Goal: Register for event/course: Sign up to attend an event or enroll in a course

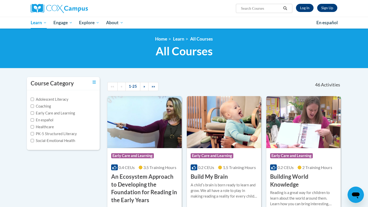
click at [260, 9] on input "Search..." at bounding box center [260, 8] width 41 height 6
type input "structured literacy"
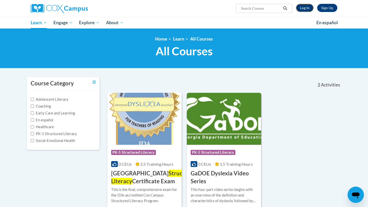
type input "structured literacy"
click at [306, 8] on link "Log In" at bounding box center [305, 8] width 18 height 8
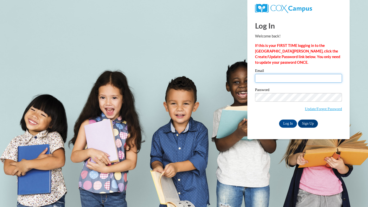
click at [264, 82] on input "Email" at bounding box center [298, 78] width 87 height 9
type input "shailynnsteeno15@gmail.com"
click at [278, 102] on span "Update/Forgot Password" at bounding box center [298, 103] width 87 height 21
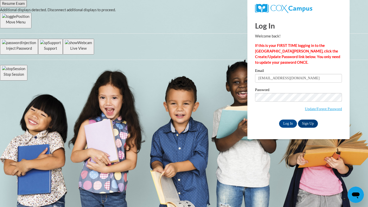
click at [260, 124] on div "Log In Sign Up" at bounding box center [298, 124] width 87 height 8
click at [285, 123] on input "Log In" at bounding box center [288, 124] width 18 height 8
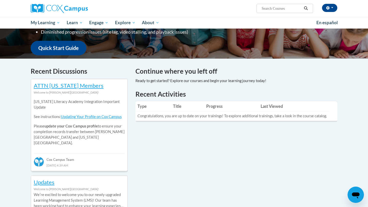
scroll to position [121, 0]
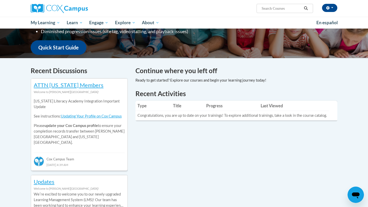
click at [276, 9] on input "Search..." at bounding box center [281, 8] width 41 height 6
type input "structured literacy"
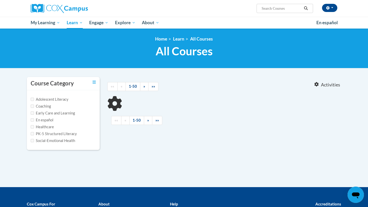
type input "structured literacy"
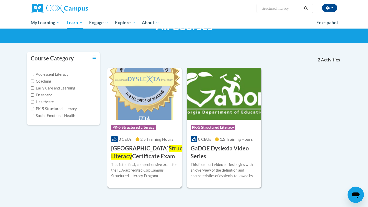
scroll to position [26, 0]
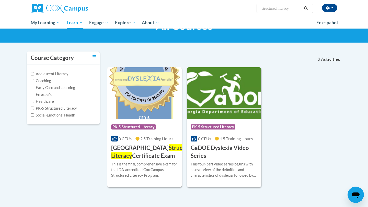
click at [146, 151] on span "Structured Literacy" at bounding box center [154, 152] width 86 height 15
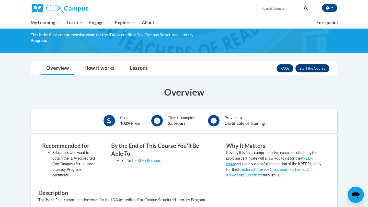
scroll to position [37, 0]
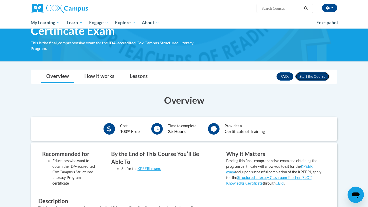
click at [305, 74] on button "Enroll" at bounding box center [312, 77] width 34 height 8
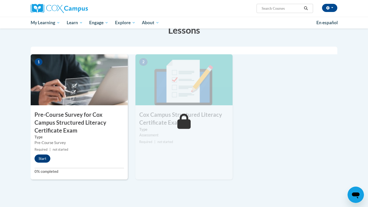
scroll to position [110, 0]
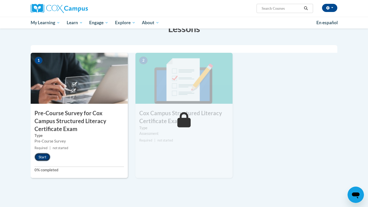
click at [43, 156] on button "Start" at bounding box center [42, 157] width 16 height 8
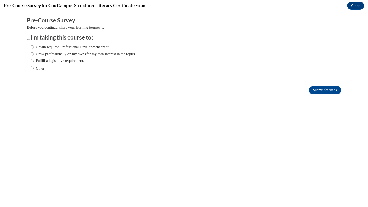
scroll to position [0, 0]
click at [82, 70] on input "Other" at bounding box center [67, 68] width 47 height 7
type input "for a college class"
click at [328, 88] on input "Submit feedback" at bounding box center [325, 90] width 32 height 8
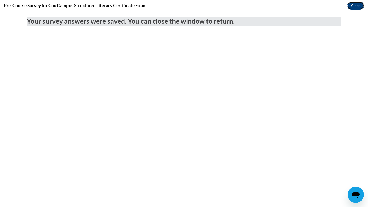
click at [355, 6] on button "Close" at bounding box center [355, 6] width 17 height 8
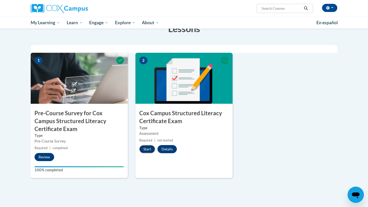
click at [147, 149] on button "Start" at bounding box center [147, 149] width 16 height 8
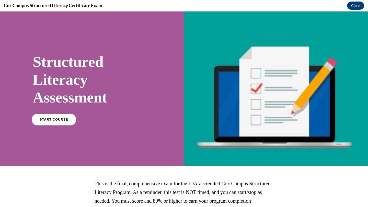
click at [62, 119] on span "START COURSE" at bounding box center [54, 120] width 28 height 4
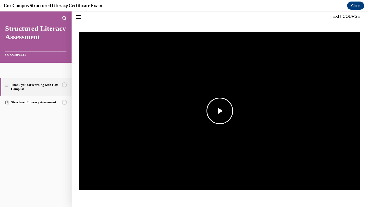
scroll to position [68, 0]
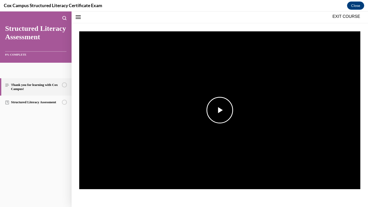
click at [220, 110] on span "Video player" at bounding box center [220, 110] width 0 height 0
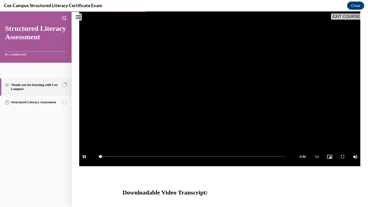
scroll to position [92, 0]
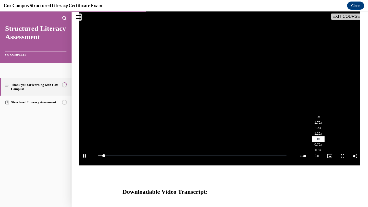
click at [320, 117] on li "2x" at bounding box center [318, 118] width 13 height 6
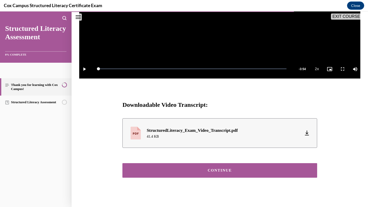
scroll to position [181, 0]
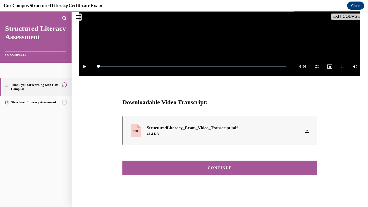
click at [231, 171] on button "CONTINUE" at bounding box center [219, 168] width 195 height 15
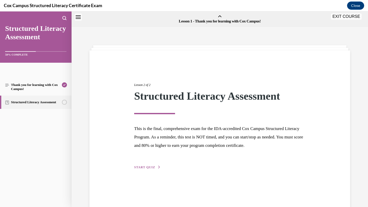
scroll to position [16, 0]
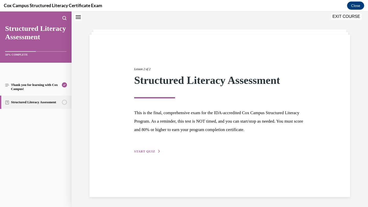
click at [155, 151] on button "START QUIZ" at bounding box center [147, 151] width 27 height 5
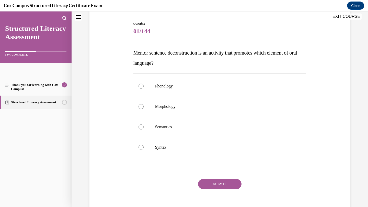
scroll to position [50, 0]
click at [196, 148] on p "Syntax" at bounding box center [224, 147] width 138 height 5
click at [144, 148] on input "Syntax" at bounding box center [140, 147] width 5 height 5
radio input "true"
click at [214, 187] on button "SUBMIT" at bounding box center [219, 184] width 43 height 10
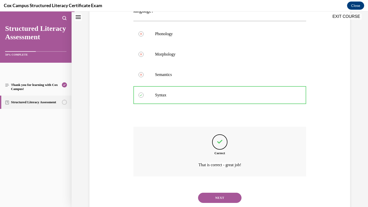
scroll to position [116, 0]
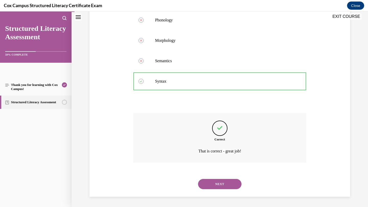
click at [226, 183] on button "NEXT" at bounding box center [219, 184] width 43 height 10
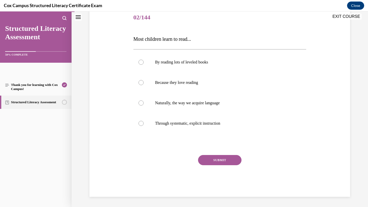
scroll to position [57, 0]
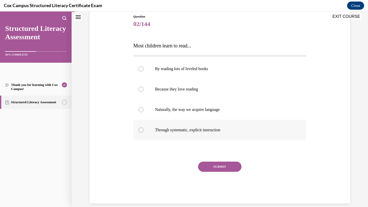
click at [231, 131] on p "Through systematic, explicit instruction" at bounding box center [224, 130] width 138 height 5
click at [144, 131] on input "Through systematic, explicit instruction" at bounding box center [140, 130] width 5 height 5
radio input "true"
click at [225, 169] on button "SUBMIT" at bounding box center [219, 167] width 43 height 10
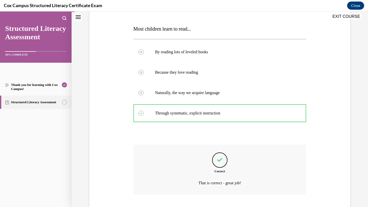
scroll to position [106, 0]
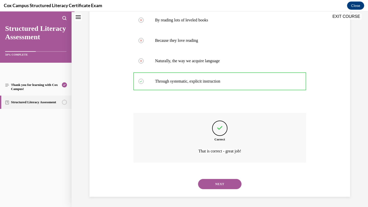
click at [221, 181] on button "NEXT" at bounding box center [219, 184] width 43 height 10
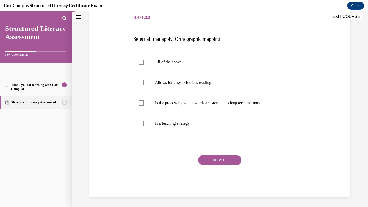
scroll to position [57, 0]
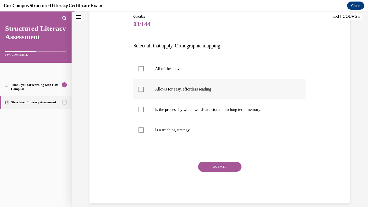
click at [229, 91] on p "Allows for easy, effortless reading" at bounding box center [224, 89] width 138 height 5
click at [144, 91] on input "Allows for easy, effortless reading" at bounding box center [140, 89] width 5 height 5
checkbox input "true"
click at [229, 116] on label "Is the process by which words are stored into long term memory" at bounding box center [219, 110] width 173 height 20
click at [144, 112] on input "Is the process by which words are stored into long term memory" at bounding box center [140, 109] width 5 height 5
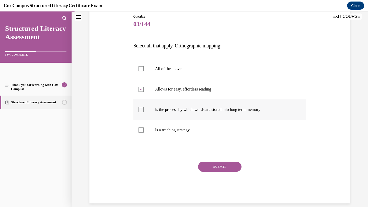
checkbox input "true"
click at [224, 166] on button "SUBMIT" at bounding box center [219, 167] width 43 height 10
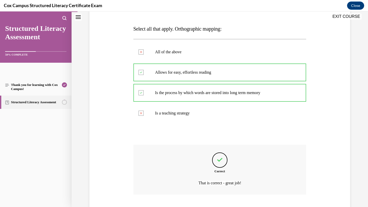
scroll to position [106, 0]
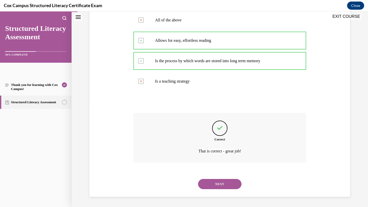
click at [226, 186] on button "NEXT" at bounding box center [219, 184] width 43 height 10
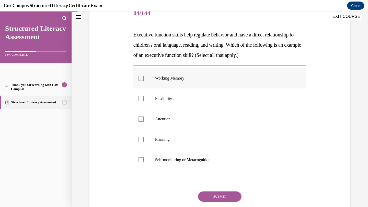
scroll to position [68, 0]
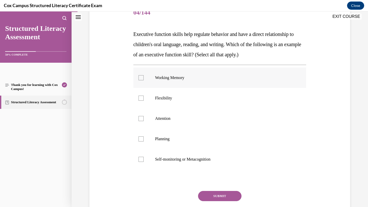
click at [229, 83] on label "Working Memory" at bounding box center [219, 78] width 173 height 20
click at [144, 80] on input "Working Memory" at bounding box center [140, 77] width 5 height 5
checkbox input "true"
click at [231, 100] on p "Flexibility" at bounding box center [224, 98] width 138 height 5
click at [144, 100] on input "Flexibility" at bounding box center [140, 98] width 5 height 5
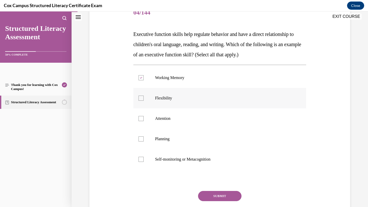
checkbox input "true"
click at [226, 118] on p "Attention" at bounding box center [224, 118] width 138 height 5
click at [144, 118] on input "Attention" at bounding box center [140, 118] width 5 height 5
checkbox input "true"
click at [219, 136] on label "Planning" at bounding box center [219, 139] width 173 height 20
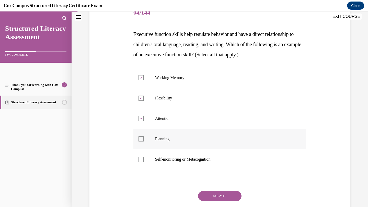
click at [144, 137] on input "Planning" at bounding box center [140, 139] width 5 height 5
checkbox input "true"
click at [216, 154] on label "Self-monitoring or Metacognition" at bounding box center [219, 159] width 173 height 20
click at [144, 157] on input "Self-monitoring or Metacognition" at bounding box center [140, 159] width 5 height 5
checkbox input "true"
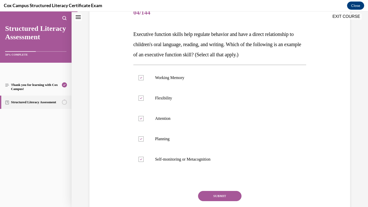
click at [211, 197] on button "SUBMIT" at bounding box center [219, 196] width 43 height 10
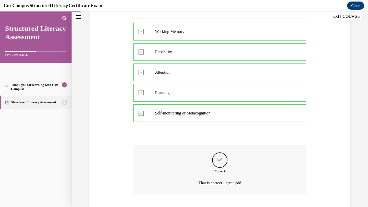
scroll to position [146, 0]
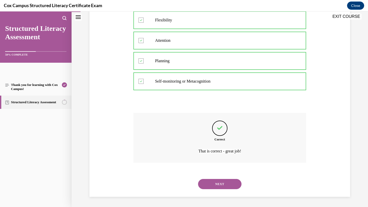
click at [217, 182] on button "NEXT" at bounding box center [219, 184] width 43 height 10
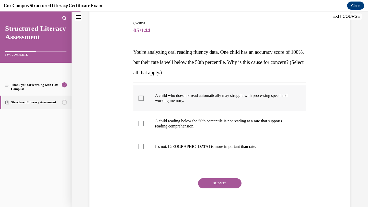
scroll to position [53, 0]
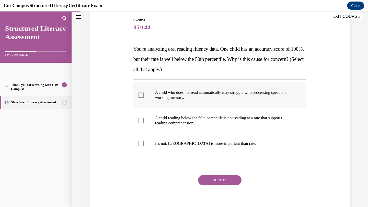
click at [216, 100] on label "A child who does not read automatically may struggle with processing speed and …" at bounding box center [219, 96] width 173 height 26
click at [144, 98] on input "A child who does not read automatically may struggle with processing speed and …" at bounding box center [140, 95] width 5 height 5
checkbox input "true"
click at [212, 117] on span "A child reading below the 50th percentile is not reading at a rate that support…" at bounding box center [218, 120] width 127 height 9
click at [144, 118] on input "A child reading below the 50th percentile is not reading at a rate that support…" at bounding box center [140, 120] width 5 height 5
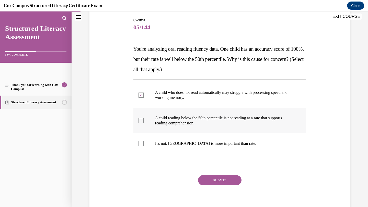
checkbox input "true"
click at [218, 181] on button "SUBMIT" at bounding box center [219, 181] width 43 height 10
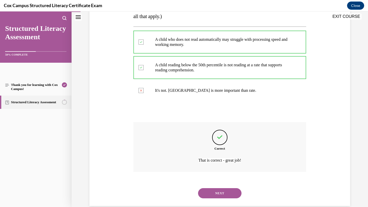
scroll to position [116, 0]
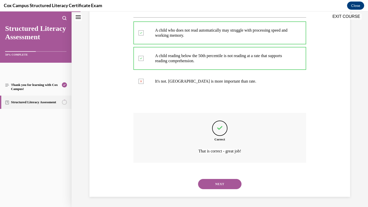
click at [217, 184] on button "NEXT" at bounding box center [219, 184] width 43 height 10
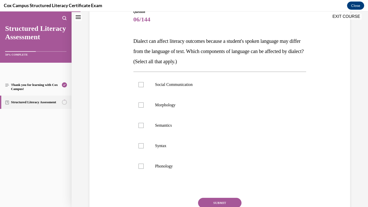
scroll to position [61, 0]
click at [196, 108] on label "Morphology" at bounding box center [219, 105] width 173 height 20
click at [144, 108] on input "Morphology" at bounding box center [140, 105] width 5 height 5
checkbox input "true"
click at [194, 129] on label "Semantics" at bounding box center [219, 126] width 173 height 20
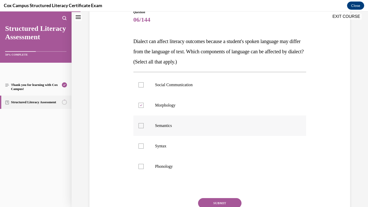
click at [144, 129] on input "Semantics" at bounding box center [140, 125] width 5 height 5
checkbox input "true"
click at [194, 144] on p "Syntax" at bounding box center [224, 146] width 138 height 5
click at [144, 144] on input "Syntax" at bounding box center [140, 146] width 5 height 5
checkbox input "true"
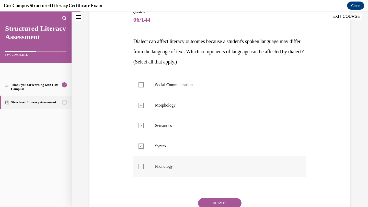
click at [192, 161] on label "Phonology" at bounding box center [219, 167] width 173 height 20
click at [144, 164] on input "Phonology" at bounding box center [140, 166] width 5 height 5
checkbox input "true"
click at [216, 204] on button "SUBMIT" at bounding box center [219, 203] width 43 height 10
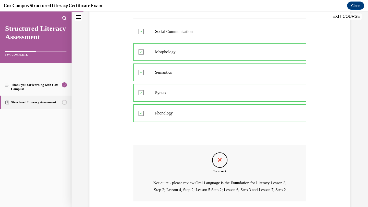
scroll to position [160, 0]
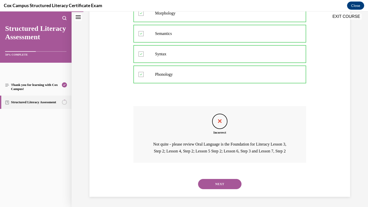
click at [225, 185] on button "NEXT" at bounding box center [219, 184] width 43 height 10
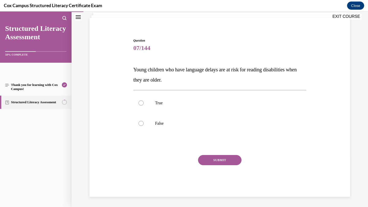
scroll to position [33, 0]
click at [238, 106] on p "True" at bounding box center [224, 103] width 138 height 5
click at [144, 106] on input "True" at bounding box center [140, 103] width 5 height 5
radio input "true"
click at [223, 159] on button "SUBMIT" at bounding box center [219, 160] width 43 height 10
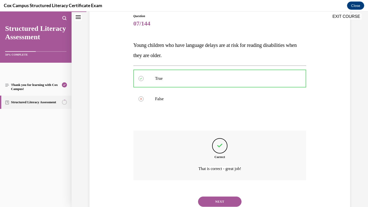
scroll to position [75, 0]
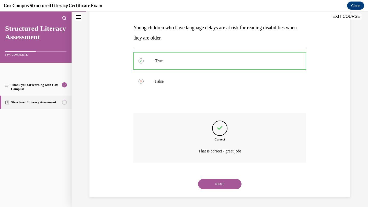
click at [216, 183] on button "NEXT" at bounding box center [219, 184] width 43 height 10
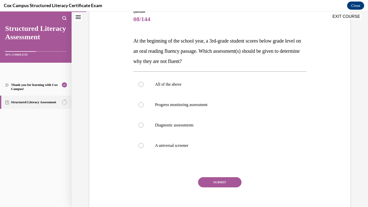
scroll to position [63, 0]
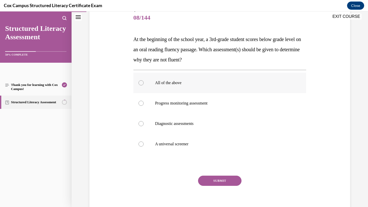
click at [259, 87] on label "All of the above" at bounding box center [219, 83] width 173 height 20
click at [144, 86] on input "All of the above" at bounding box center [140, 82] width 5 height 5
radio input "true"
click at [227, 179] on button "SUBMIT" at bounding box center [219, 181] width 43 height 10
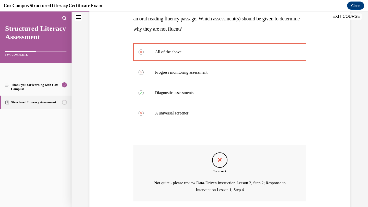
scroll to position [133, 0]
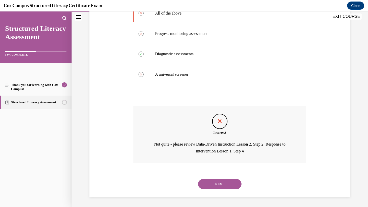
click at [226, 184] on button "NEXT" at bounding box center [219, 184] width 43 height 10
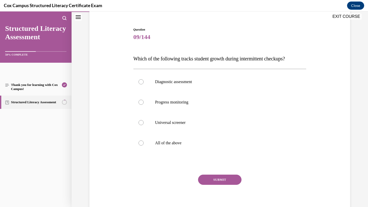
scroll to position [43, 0]
click at [250, 104] on p "Progress monitoring" at bounding box center [224, 102] width 138 height 5
click at [144, 104] on input "Progress monitoring" at bounding box center [140, 102] width 5 height 5
radio input "true"
click at [228, 178] on button "SUBMIT" at bounding box center [219, 180] width 43 height 10
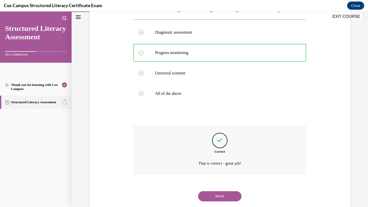
scroll to position [106, 0]
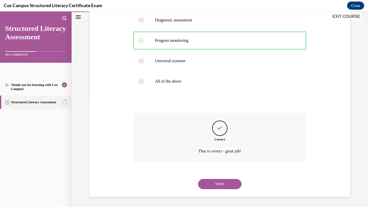
click at [225, 182] on button "NEXT" at bounding box center [219, 184] width 43 height 10
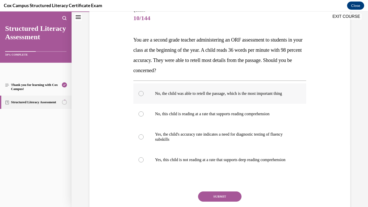
scroll to position [63, 0]
click at [282, 95] on span "No, the child was able to retell the passage, which is the most important thing" at bounding box center [218, 93] width 127 height 4
click at [144, 95] on input "No, the child was able to retell the passage, which is the most important thing" at bounding box center [140, 93] width 5 height 5
radio input "true"
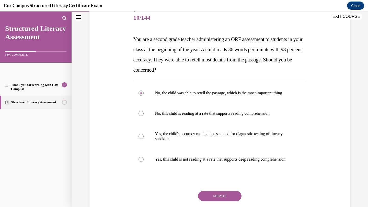
click at [227, 202] on button "SUBMIT" at bounding box center [219, 196] width 43 height 10
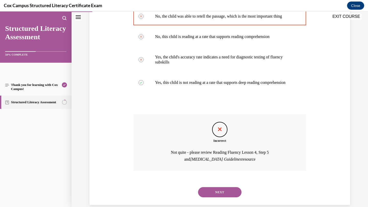
scroll to position [158, 0]
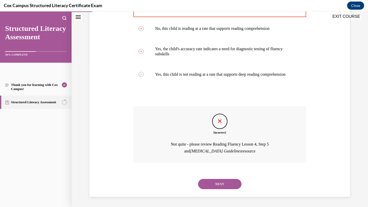
click at [224, 186] on button "NEXT" at bounding box center [219, 184] width 43 height 10
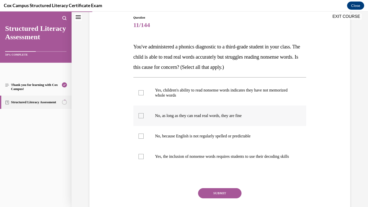
scroll to position [55, 0]
click at [250, 96] on p "Yes, children's ability to read nonsense words indicates they have not memorize…" at bounding box center [224, 93] width 138 height 10
click at [144, 96] on input "Yes, children's ability to read nonsense words indicates they have not memorize…" at bounding box center [140, 93] width 5 height 5
checkbox input "true"
click at [234, 158] on span "Yes, the inclusion of nonsense words requires students to use their decoding sk…" at bounding box center [222, 157] width 134 height 4
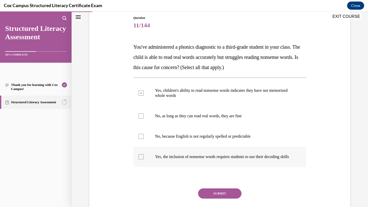
click at [144, 158] on input "Yes, the inclusion of nonsense words requires students to use their decoding sk…" at bounding box center [140, 157] width 5 height 5
checkbox input "true"
click at [220, 199] on button "SUBMIT" at bounding box center [219, 194] width 43 height 10
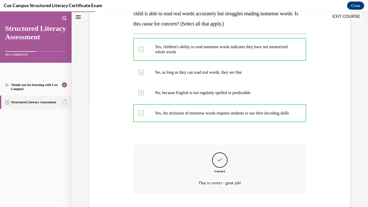
scroll to position [136, 0]
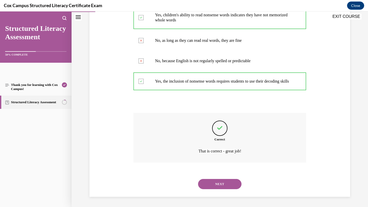
click at [225, 186] on button "NEXT" at bounding box center [219, 184] width 43 height 10
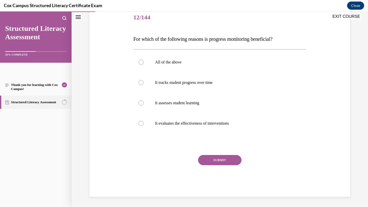
scroll to position [57, 0]
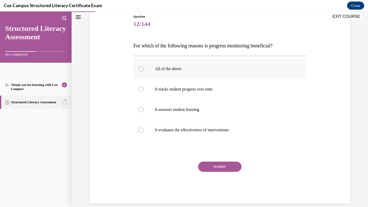
click at [226, 69] on p "All of the above" at bounding box center [224, 68] width 138 height 5
click at [144, 69] on input "All of the above" at bounding box center [140, 68] width 5 height 5
radio input "true"
click at [225, 169] on button "SUBMIT" at bounding box center [219, 167] width 43 height 10
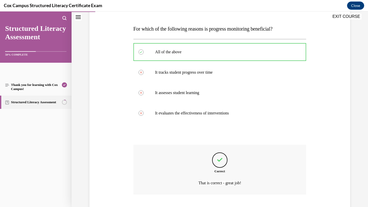
scroll to position [106, 0]
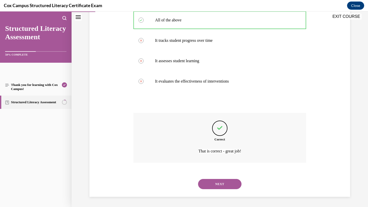
click at [224, 181] on button "NEXT" at bounding box center [219, 184] width 43 height 10
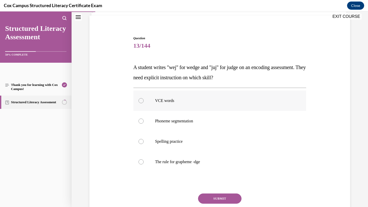
scroll to position [37, 0]
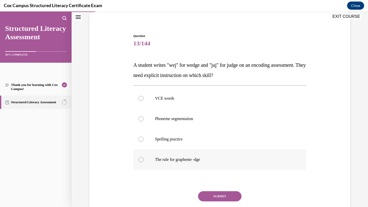
click at [253, 161] on p "The rule for grapheme -dge" at bounding box center [224, 159] width 138 height 5
click at [144, 161] on input "The rule for grapheme -dge" at bounding box center [140, 159] width 5 height 5
radio input "true"
click at [230, 196] on button "SUBMIT" at bounding box center [219, 197] width 43 height 10
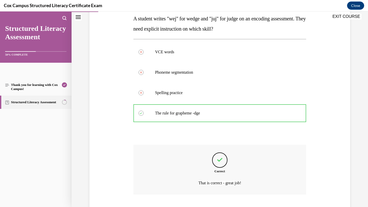
scroll to position [116, 0]
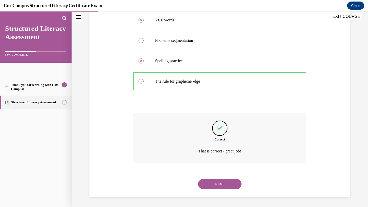
click at [228, 186] on button "NEXT" at bounding box center [219, 184] width 43 height 10
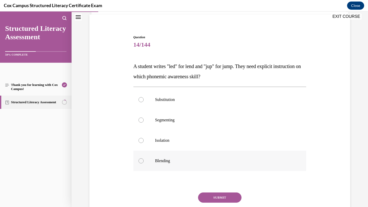
scroll to position [38, 0]
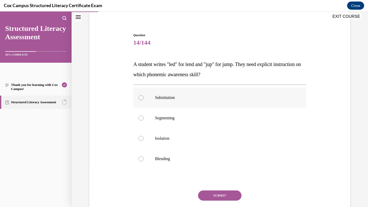
click at [287, 98] on p "Substitution" at bounding box center [224, 97] width 138 height 5
click at [144, 98] on input "Substitution" at bounding box center [140, 97] width 5 height 5
radio input "true"
click at [227, 195] on button "SUBMIT" at bounding box center [219, 196] width 43 height 10
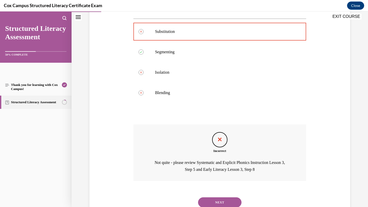
scroll to position [123, 0]
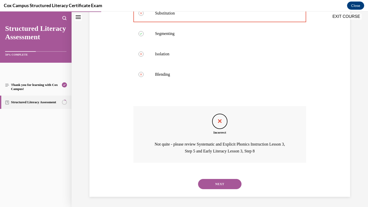
click at [230, 183] on button "NEXT" at bounding box center [219, 184] width 43 height 10
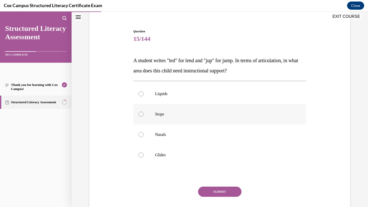
scroll to position [42, 0]
click at [284, 116] on p "Stops" at bounding box center [224, 114] width 138 height 5
click at [144, 116] on input "Stops" at bounding box center [140, 114] width 5 height 5
radio input "true"
click at [232, 191] on button "SUBMIT" at bounding box center [219, 192] width 43 height 10
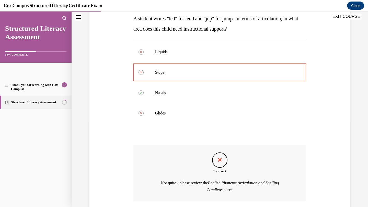
scroll to position [123, 0]
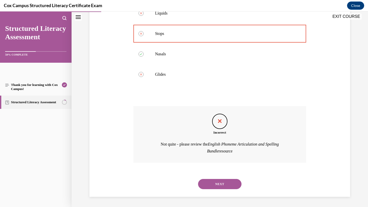
click at [230, 183] on button "NEXT" at bounding box center [219, 184] width 43 height 10
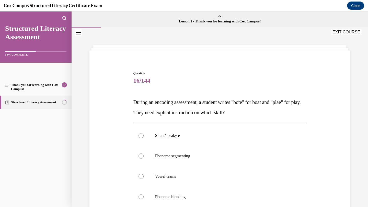
click at [338, 31] on button "EXIT COURSE" at bounding box center [346, 32] width 31 height 6
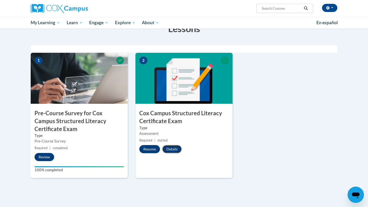
click at [180, 148] on button "Details" at bounding box center [171, 149] width 19 height 8
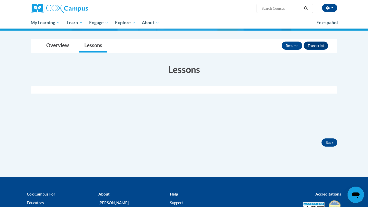
scroll to position [53, 0]
